Goal: Information Seeking & Learning: Check status

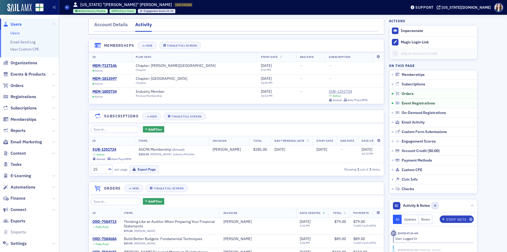
scroll to position [317, 0]
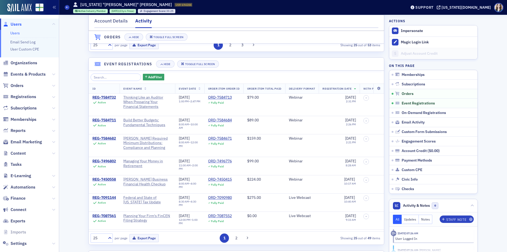
click at [19, 23] on span "Users" at bounding box center [16, 24] width 11 height 6
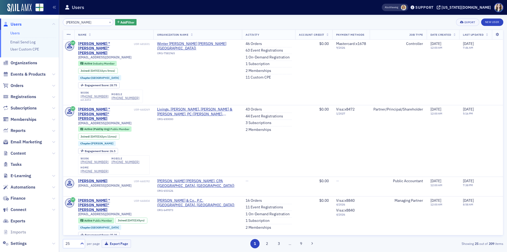
type input "Christopher Lambert"
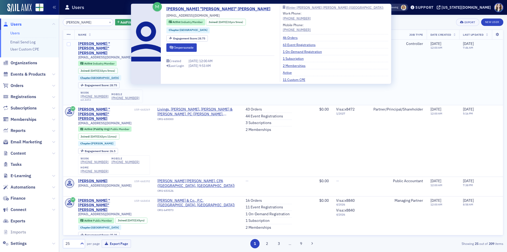
click at [113, 43] on div "William "Christopher" Lambert" at bounding box center [105, 48] width 55 height 14
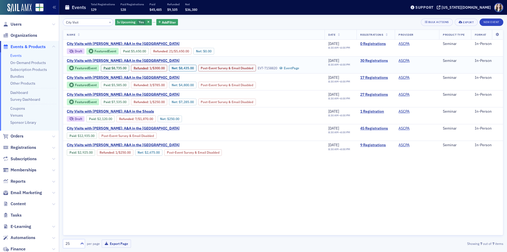
click at [367, 61] on link "30 Registrations" at bounding box center [375, 60] width 31 height 5
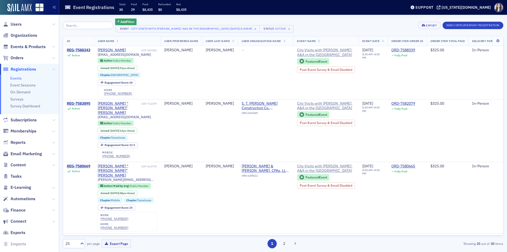
click at [117, 41] on th "User Name" at bounding box center [127, 41] width 67 height 10
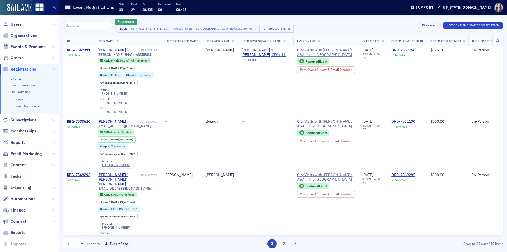
click at [83, 244] on icon at bounding box center [81, 242] width 5 height 5
click at [72, 199] on div "50" at bounding box center [73, 201] width 15 height 6
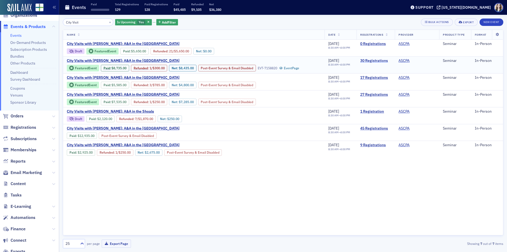
click at [377, 59] on link "30 Registrations" at bounding box center [375, 60] width 31 height 5
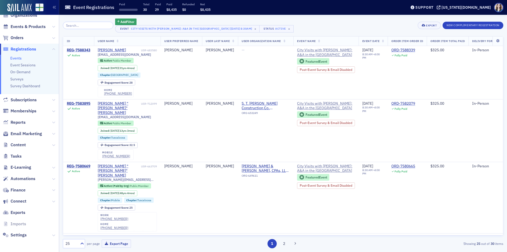
click at [113, 38] on th "User Name" at bounding box center [127, 41] width 67 height 10
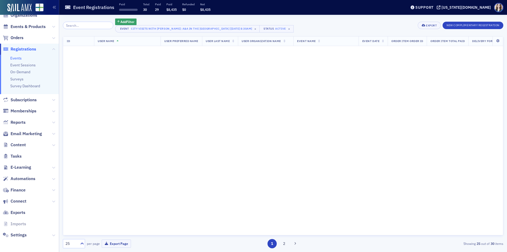
click at [290, 22] on div "Add Filter Event City Visits with Josh McGowan: A&A in the Queen City [8/14/202…" at bounding box center [283, 25] width 440 height 14
